Goal: Task Accomplishment & Management: Manage account settings

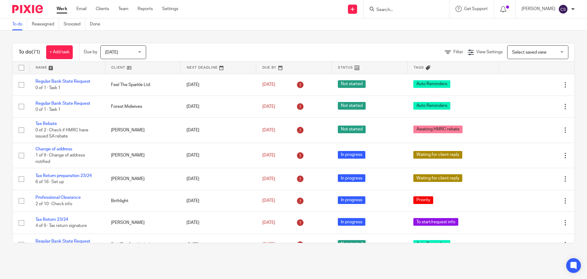
click at [384, 10] on input "Search" at bounding box center [403, 10] width 55 height 6
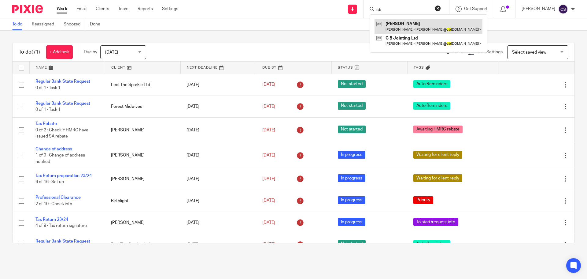
type input "cb"
click at [398, 22] on link at bounding box center [429, 26] width 108 height 14
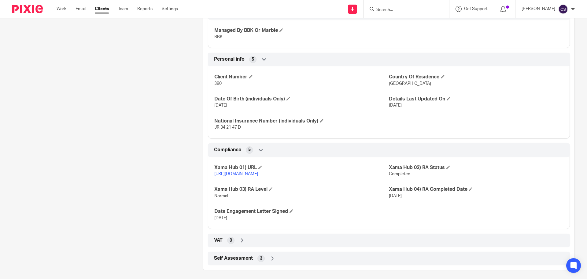
scroll to position [272, 0]
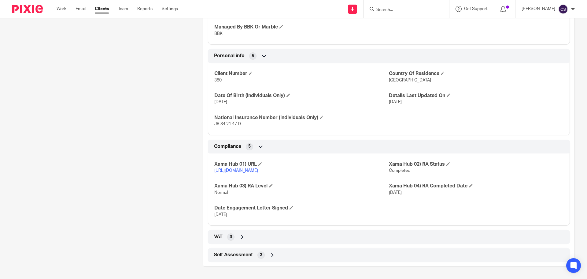
click at [242, 236] on icon at bounding box center [242, 237] width 6 height 6
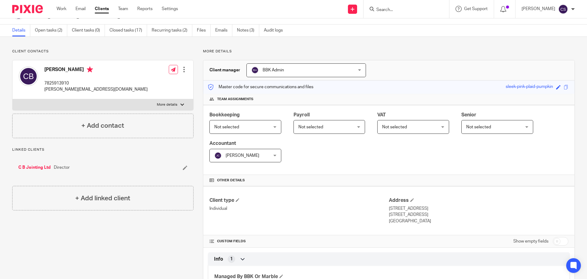
scroll to position [0, 0]
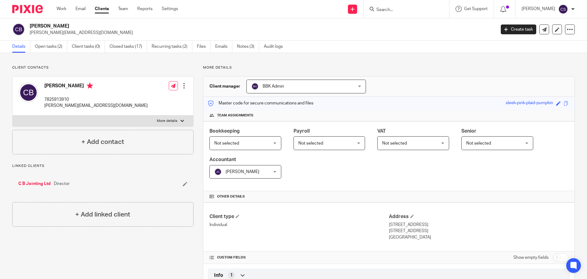
click at [26, 181] on link "C B Jointing Ltd" at bounding box center [34, 184] width 32 height 6
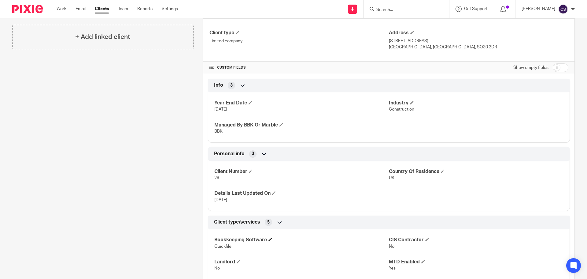
scroll to position [337, 0]
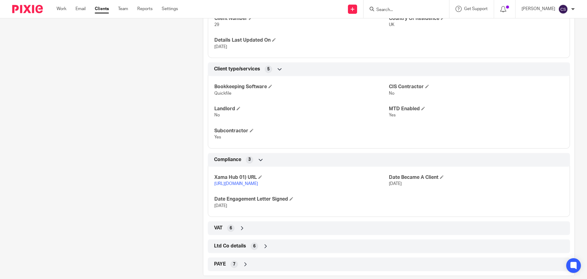
click at [242, 231] on icon at bounding box center [242, 228] width 6 height 6
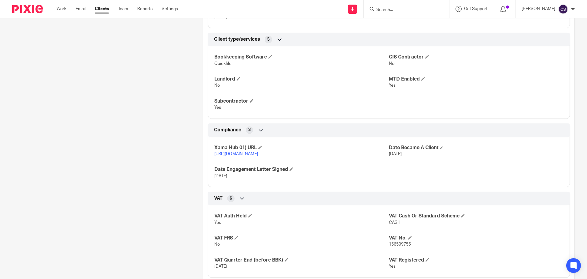
scroll to position [424, 0]
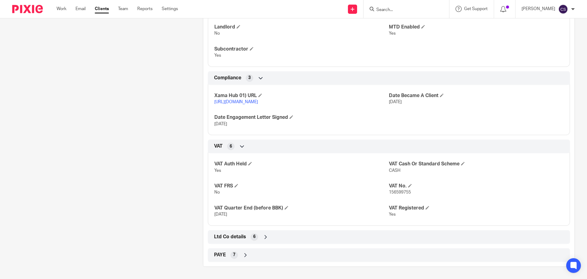
click at [389, 9] on input "Search" at bounding box center [403, 10] width 55 height 6
type input "hemera"
click at [406, 22] on link at bounding box center [426, 26] width 103 height 14
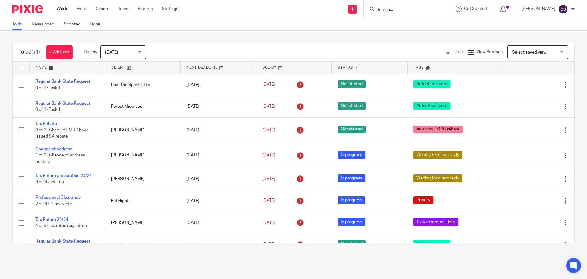
click at [406, 9] on input "Search" at bounding box center [403, 10] width 55 height 6
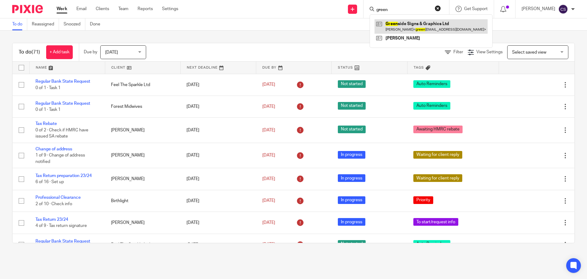
type input "green"
click at [409, 24] on link at bounding box center [431, 26] width 113 height 14
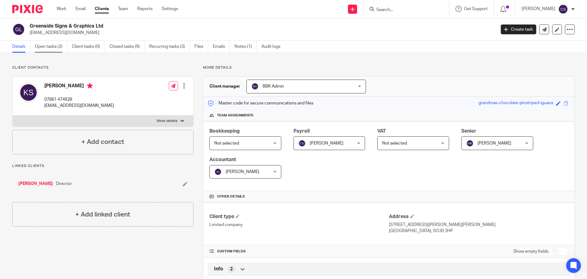
click at [47, 47] on link "Open tasks (2)" at bounding box center [51, 47] width 32 height 12
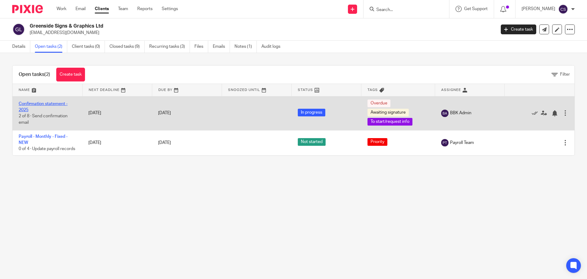
click at [48, 105] on link "Confirmation statement - 2025" at bounding box center [43, 107] width 49 height 10
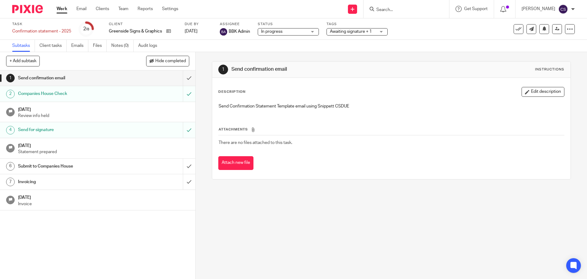
click at [103, 168] on h1 "Submit to Companies House" at bounding box center [71, 166] width 106 height 9
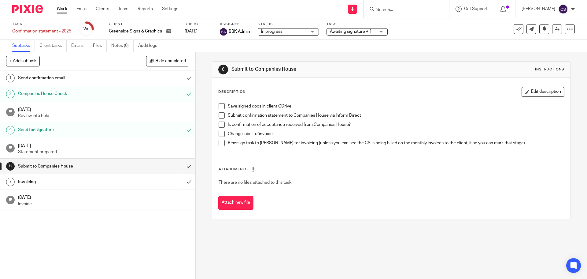
click at [219, 106] on span at bounding box center [222, 106] width 6 height 6
click at [219, 114] on span at bounding box center [222, 115] width 6 height 6
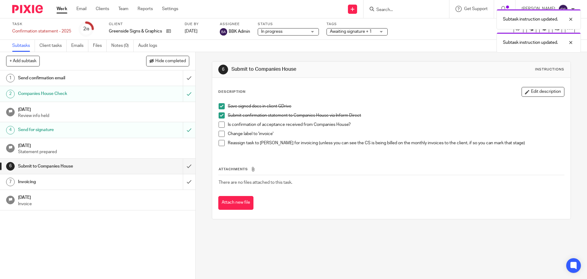
click at [219, 124] on span at bounding box center [222, 124] width 6 height 6
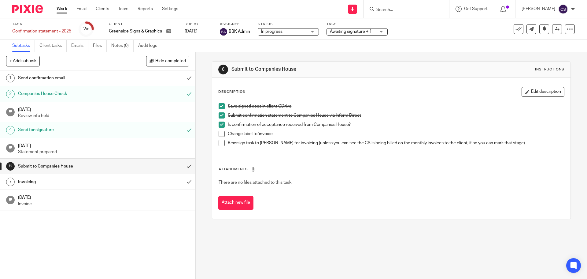
click at [219, 135] on span at bounding box center [222, 134] width 6 height 6
click at [221, 142] on span at bounding box center [222, 143] width 6 height 6
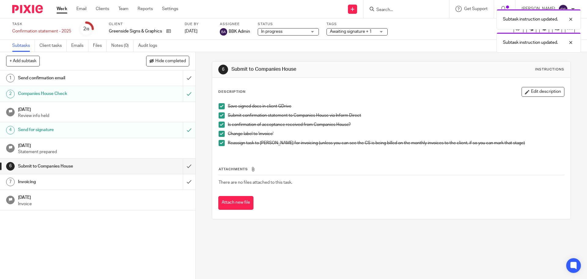
click at [346, 32] on div "Subtask instruction updated. Subtask instruction updated." at bounding box center [438, 29] width 288 height 47
click at [382, 32] on div "Subtask instruction updated. Subtask instruction updated." at bounding box center [438, 29] width 288 height 47
click at [370, 32] on span "Awaiting signature + 1" at bounding box center [351, 31] width 42 height 4
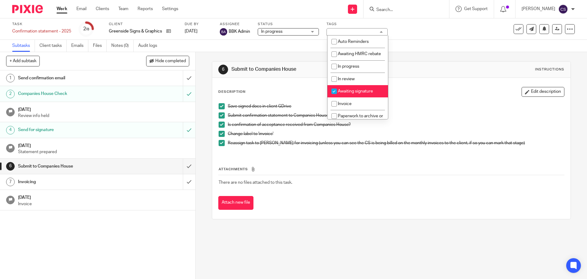
click at [335, 96] on input "checkbox" at bounding box center [335, 91] width 12 height 12
checkbox input "false"
click at [333, 107] on input "checkbox" at bounding box center [335, 104] width 12 height 12
checkbox input "true"
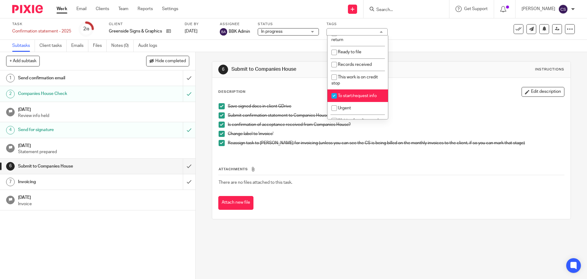
scroll to position [92, 0]
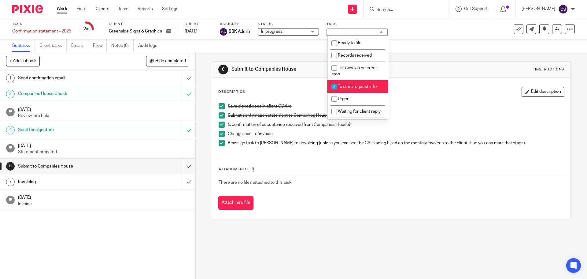
click at [334, 91] on input "checkbox" at bounding box center [335, 87] width 12 height 12
checkbox input "false"
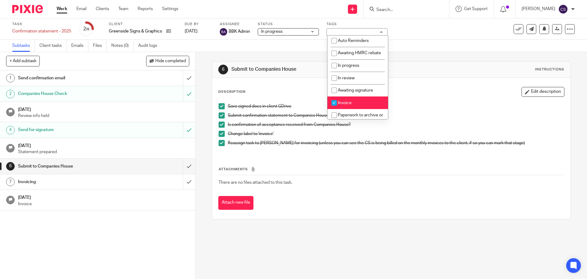
scroll to position [0, 0]
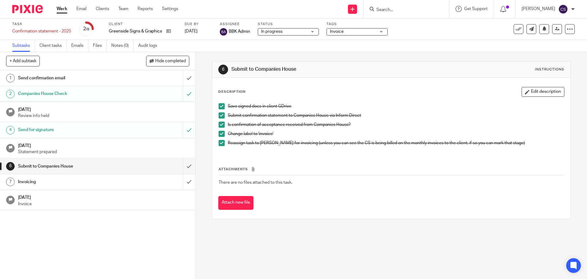
click at [401, 101] on div "Save signed docs in client GDrive Submit confirmation statement to Companies Ho…" at bounding box center [392, 127] width 352 height 54
click at [182, 165] on input "submit" at bounding box center [97, 165] width 195 height 15
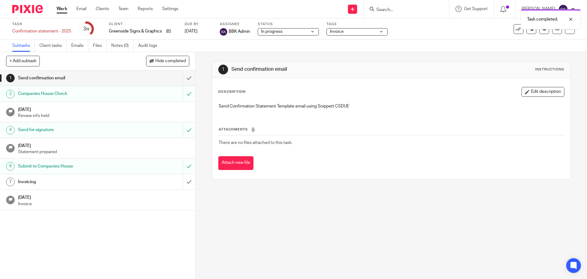
click at [150, 182] on div "Invoicing" at bounding box center [97, 181] width 159 height 9
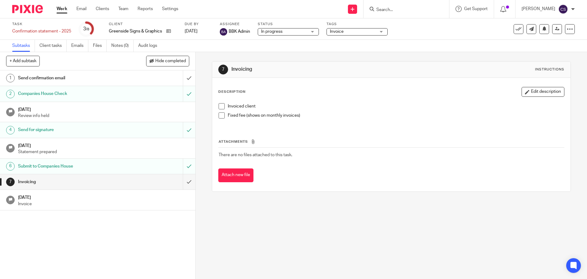
click at [219, 116] on span at bounding box center [222, 115] width 6 height 6
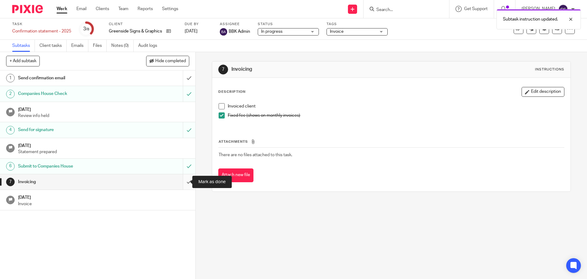
click at [184, 182] on input "submit" at bounding box center [97, 181] width 195 height 15
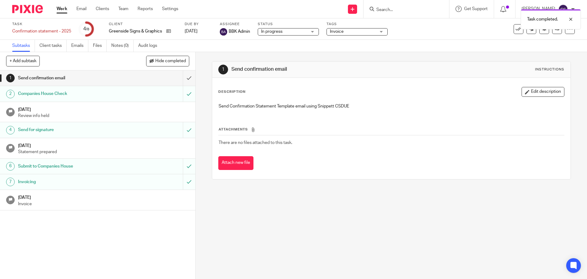
click at [512, 29] on div "Task completed." at bounding box center [438, 17] width 288 height 23
click at [516, 30] on icon at bounding box center [519, 29] width 6 height 6
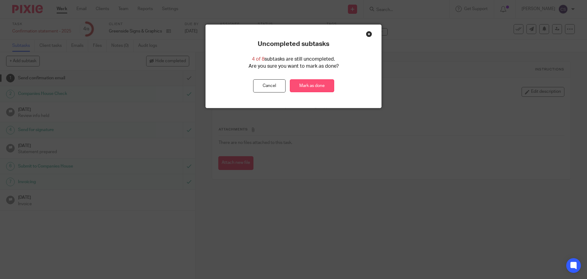
click at [322, 84] on link "Mark as done" at bounding box center [312, 85] width 44 height 13
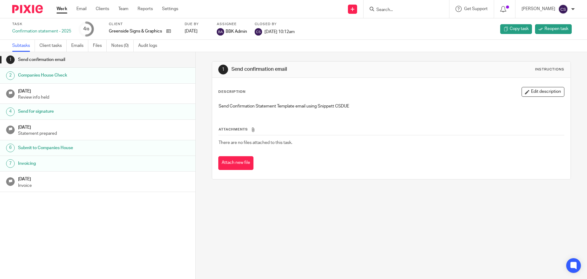
click at [387, 11] on input "Search" at bounding box center [403, 10] width 55 height 6
type input "hemera"
click at [399, 22] on link at bounding box center [426, 26] width 103 height 14
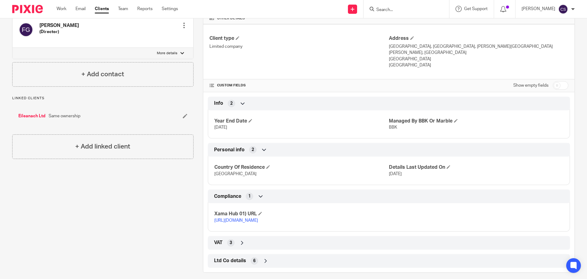
scroll to position [184, 0]
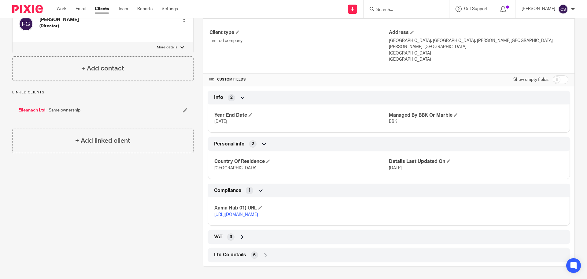
click at [241, 212] on link "https://platform.xamatech.com/portal/crm/clients/479dafb0-1d24-11f0-9b61-1dab77…" at bounding box center [236, 214] width 44 height 4
click at [391, 10] on input "Search" at bounding box center [403, 10] width 55 height 6
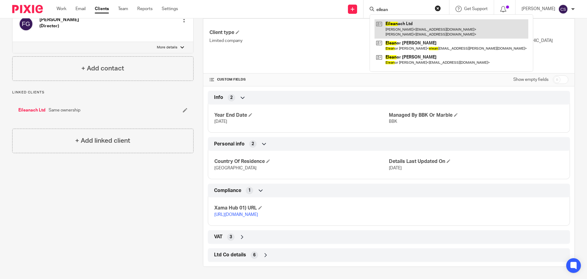
type input "eilean"
click at [404, 23] on link at bounding box center [452, 28] width 154 height 19
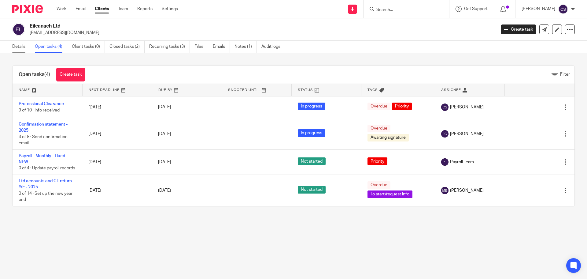
click at [21, 47] on link "Details" at bounding box center [21, 47] width 18 height 12
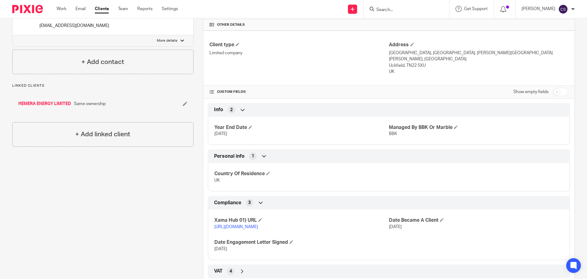
scroll to position [214, 0]
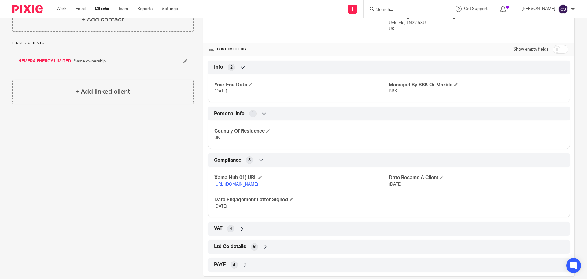
click at [258, 182] on link "[URL][DOMAIN_NAME]" at bounding box center [236, 184] width 44 height 4
click at [388, 8] on input "Search" at bounding box center [403, 10] width 55 height 6
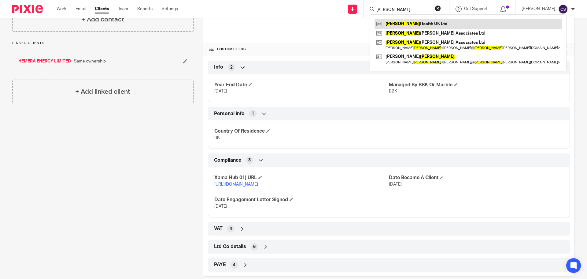
type input "[PERSON_NAME]"
click at [408, 24] on link at bounding box center [468, 23] width 187 height 9
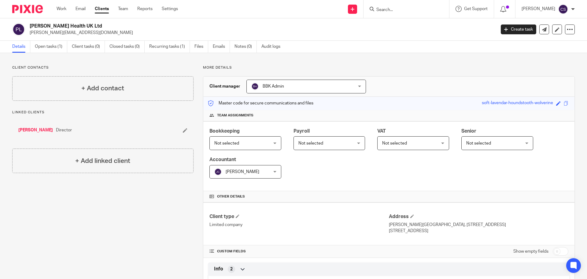
click at [390, 9] on input "Search" at bounding box center [403, 10] width 55 height 6
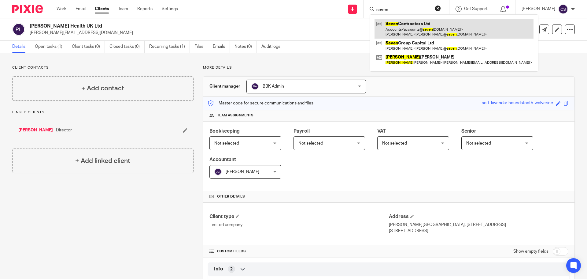
type input "seven"
click at [407, 23] on link at bounding box center [454, 28] width 159 height 19
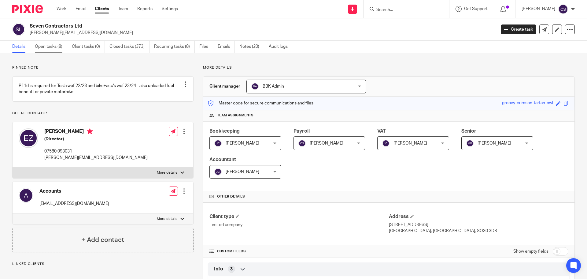
click at [49, 46] on link "Open tasks (8)" at bounding box center [51, 47] width 32 height 12
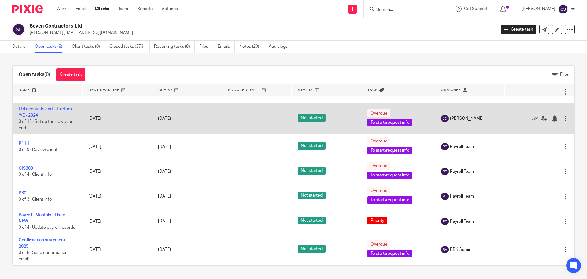
scroll to position [43, 0]
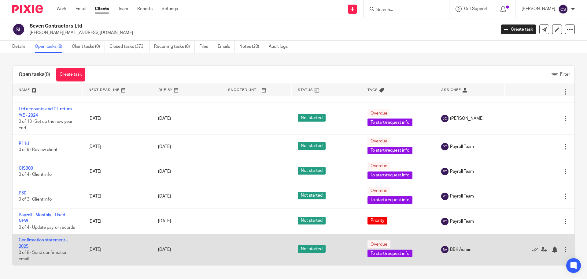
click at [50, 240] on link "Confirmation statement - 2025" at bounding box center [43, 243] width 49 height 10
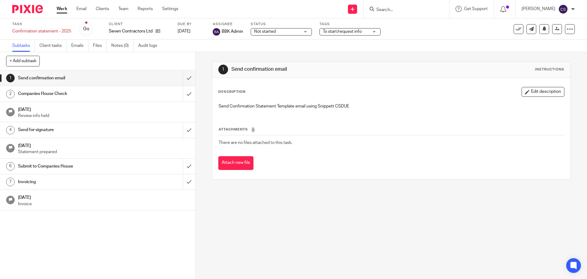
click at [96, 95] on h1 "Companies House Check" at bounding box center [71, 93] width 106 height 9
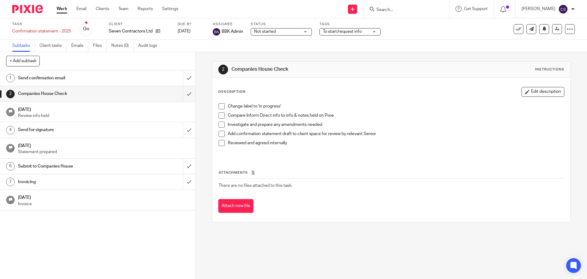
click at [288, 33] on span "Not started" at bounding box center [277, 31] width 46 height 6
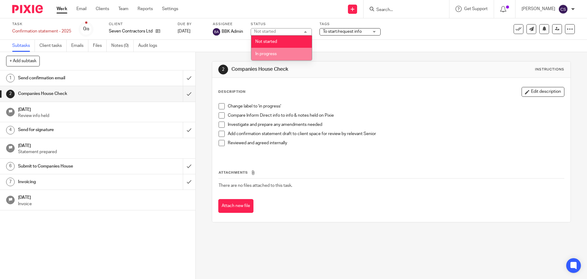
click at [278, 53] on li "In progress" at bounding box center [281, 54] width 61 height 13
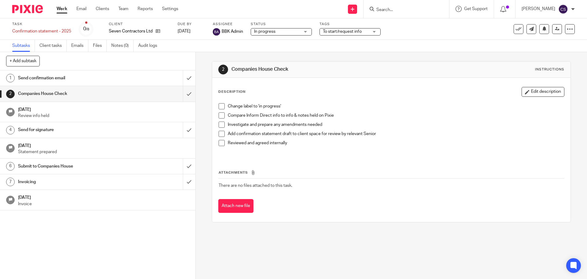
click at [338, 31] on span "To start/request info" at bounding box center [342, 31] width 39 height 4
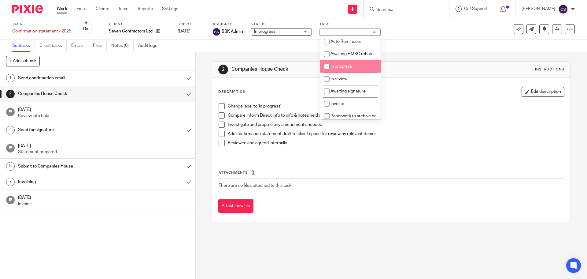
click at [336, 69] on span "In progress" at bounding box center [341, 66] width 21 height 4
checkbox input "true"
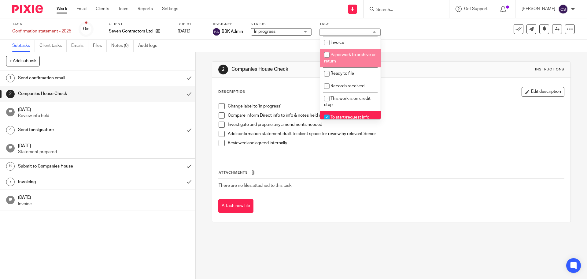
scroll to position [92, 0]
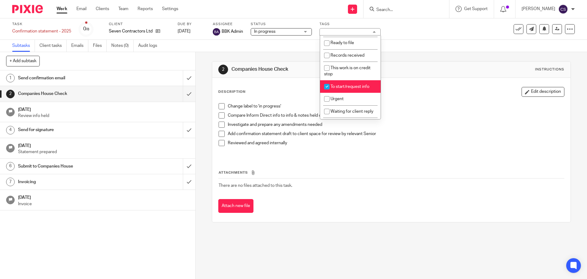
click at [338, 89] on span "To start/request info" at bounding box center [350, 86] width 39 height 4
checkbox input "false"
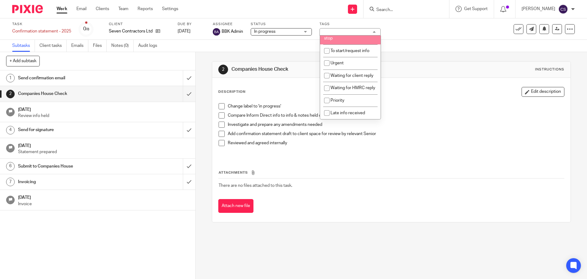
scroll to position [147, 0]
click at [402, 106] on p "Change label to 'in progress'" at bounding box center [396, 106] width 336 height 6
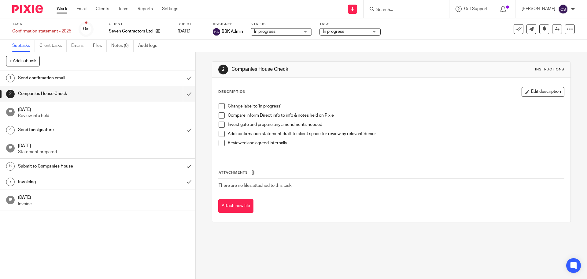
click at [221, 105] on span at bounding box center [222, 106] width 6 height 6
click at [220, 114] on span at bounding box center [222, 115] width 6 height 6
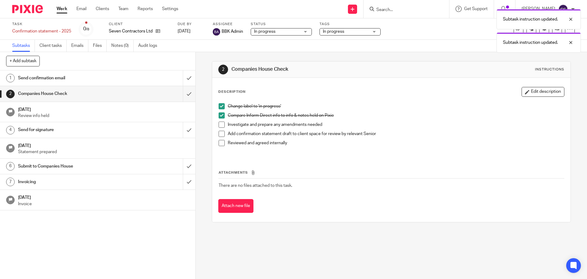
click at [220, 124] on span at bounding box center [222, 124] width 6 height 6
click at [220, 134] on span at bounding box center [222, 134] width 6 height 6
click at [222, 143] on span at bounding box center [222, 143] width 6 height 6
click at [340, 32] on span "In progress" at bounding box center [333, 31] width 21 height 4
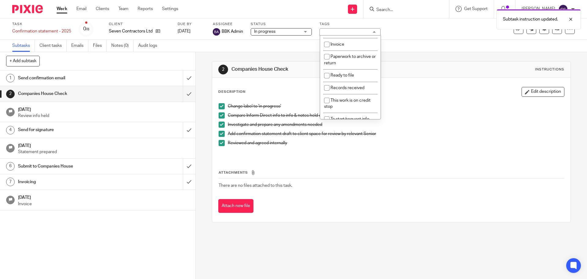
scroll to position [55, 0]
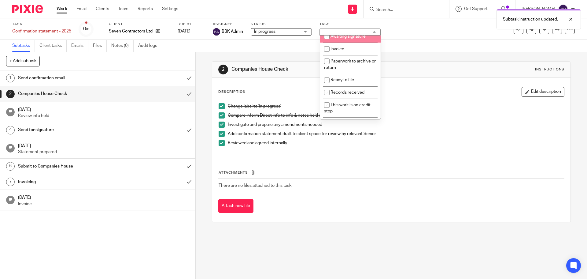
click at [326, 42] on input "checkbox" at bounding box center [327, 37] width 12 height 12
checkbox input "true"
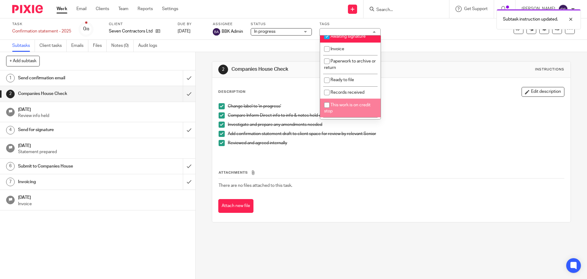
click at [393, 123] on p "Investigate and prepare any amendments needed" at bounding box center [396, 124] width 336 height 6
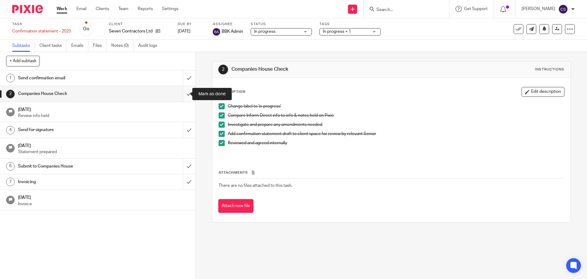
click at [184, 93] on input "submit" at bounding box center [97, 93] width 195 height 15
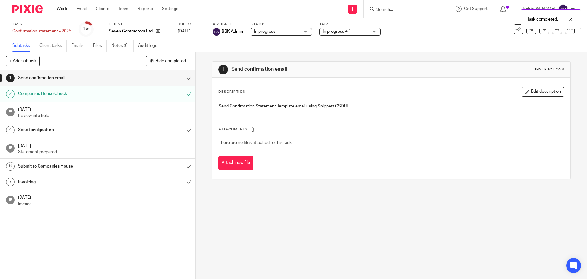
click at [142, 130] on div "Send for signature" at bounding box center [97, 129] width 159 height 9
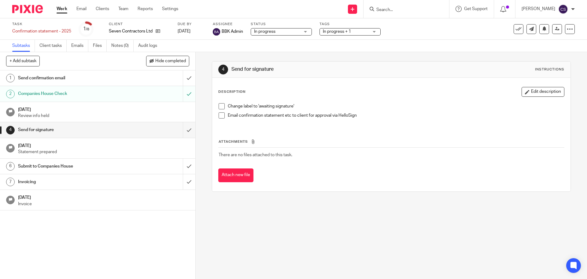
click at [220, 104] on span at bounding box center [222, 106] width 6 height 6
click at [222, 114] on span at bounding box center [222, 115] width 6 height 6
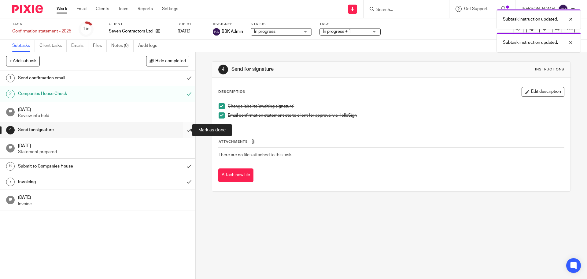
click at [181, 131] on input "submit" at bounding box center [97, 129] width 195 height 15
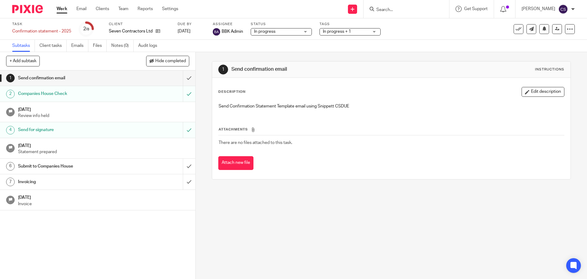
click at [89, 166] on h1 "Submit to Companies House" at bounding box center [71, 166] width 106 height 9
